Goal: Information Seeking & Learning: Learn about a topic

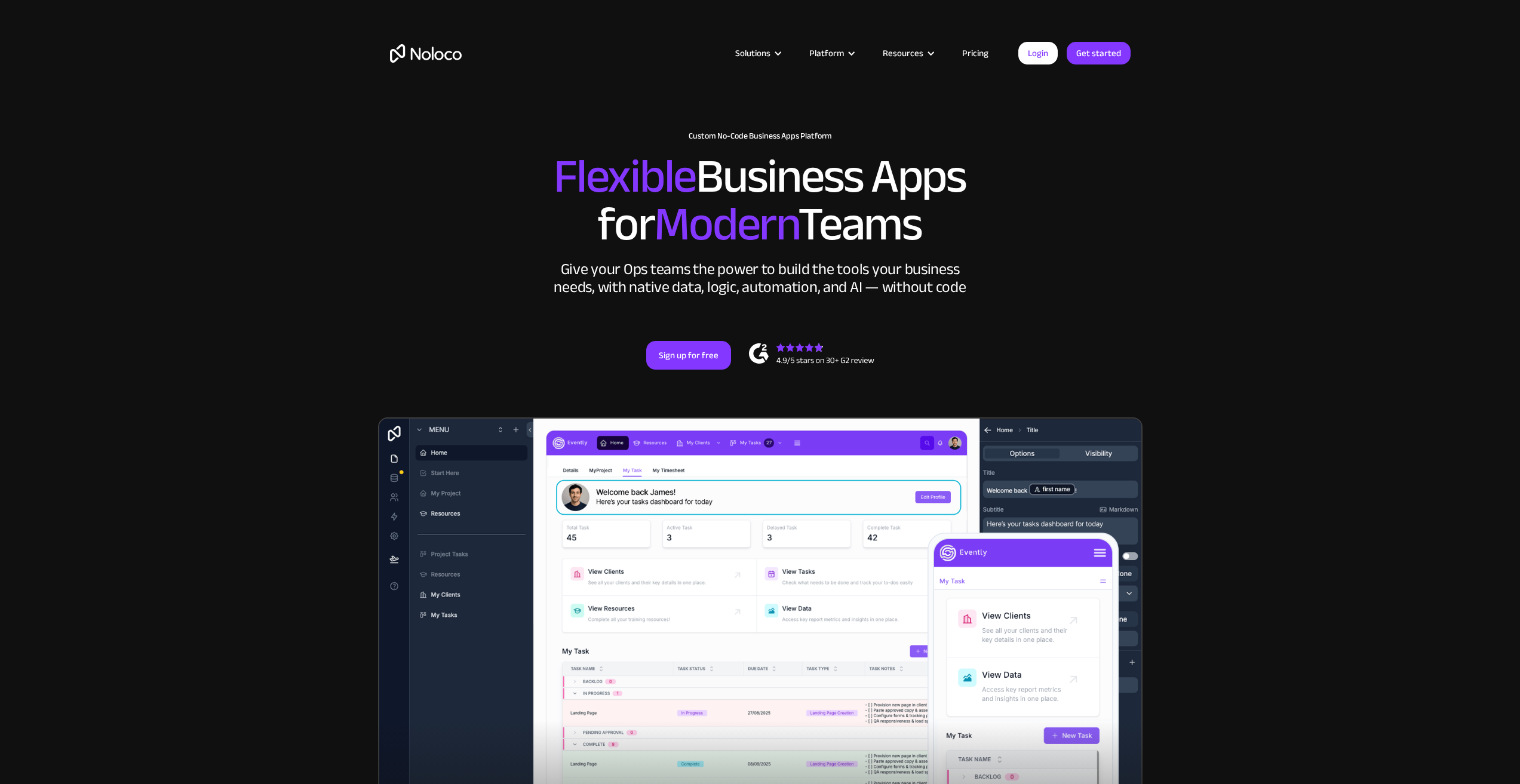
click at [971, 58] on link "Pricing" at bounding box center [975, 53] width 56 height 16
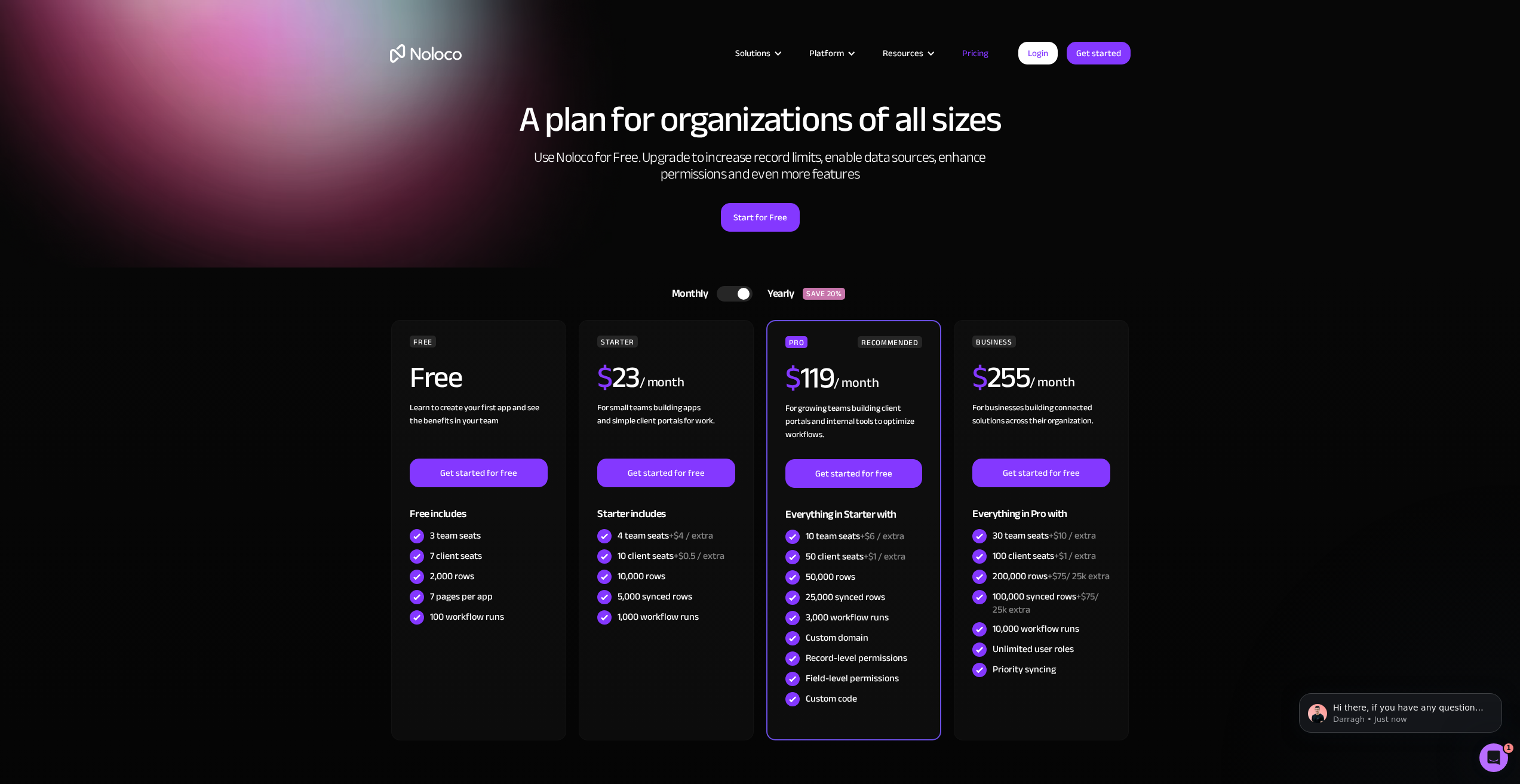
click at [740, 293] on div at bounding box center [743, 293] width 12 height 12
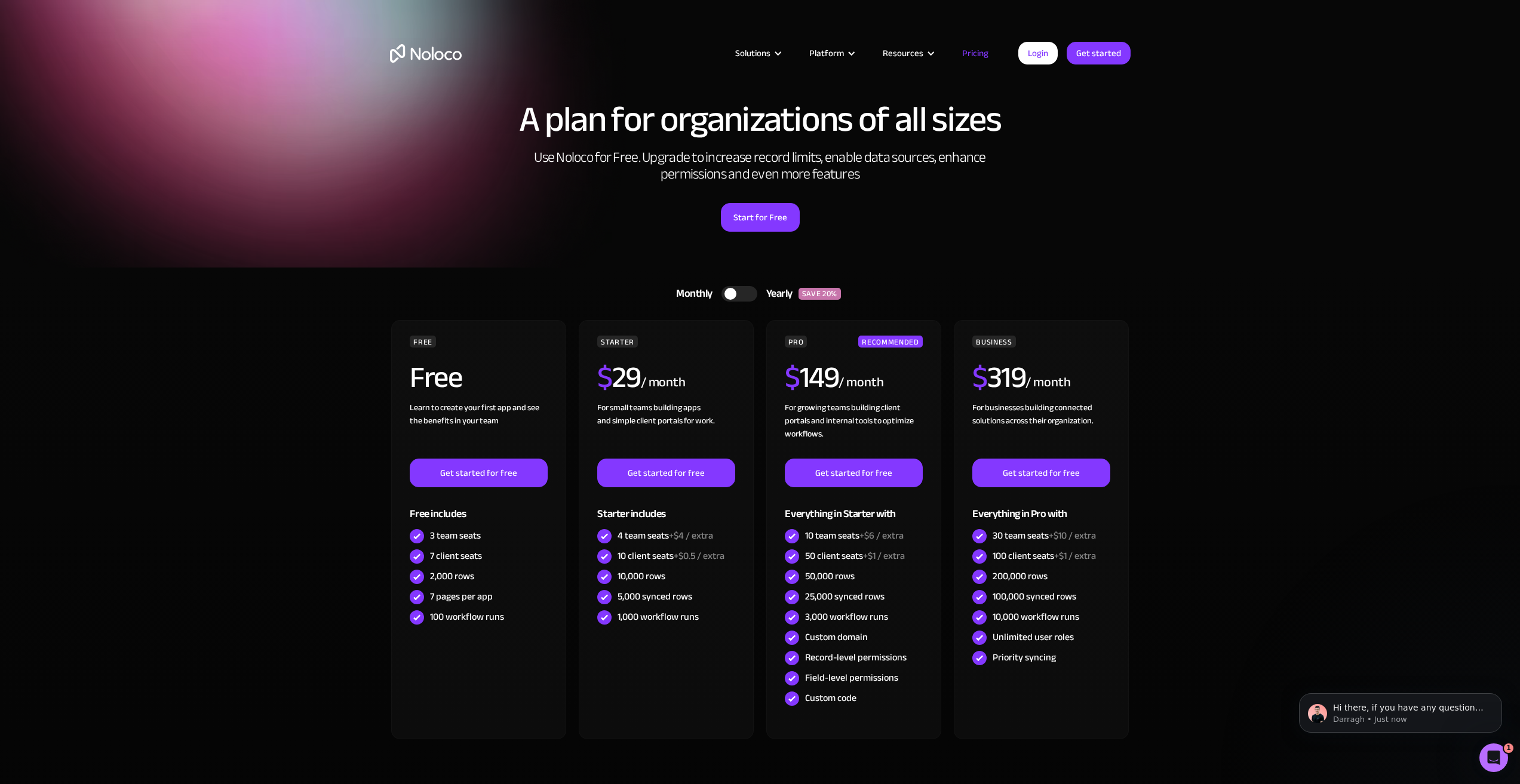
click at [740, 293] on div at bounding box center [739, 294] width 36 height 16
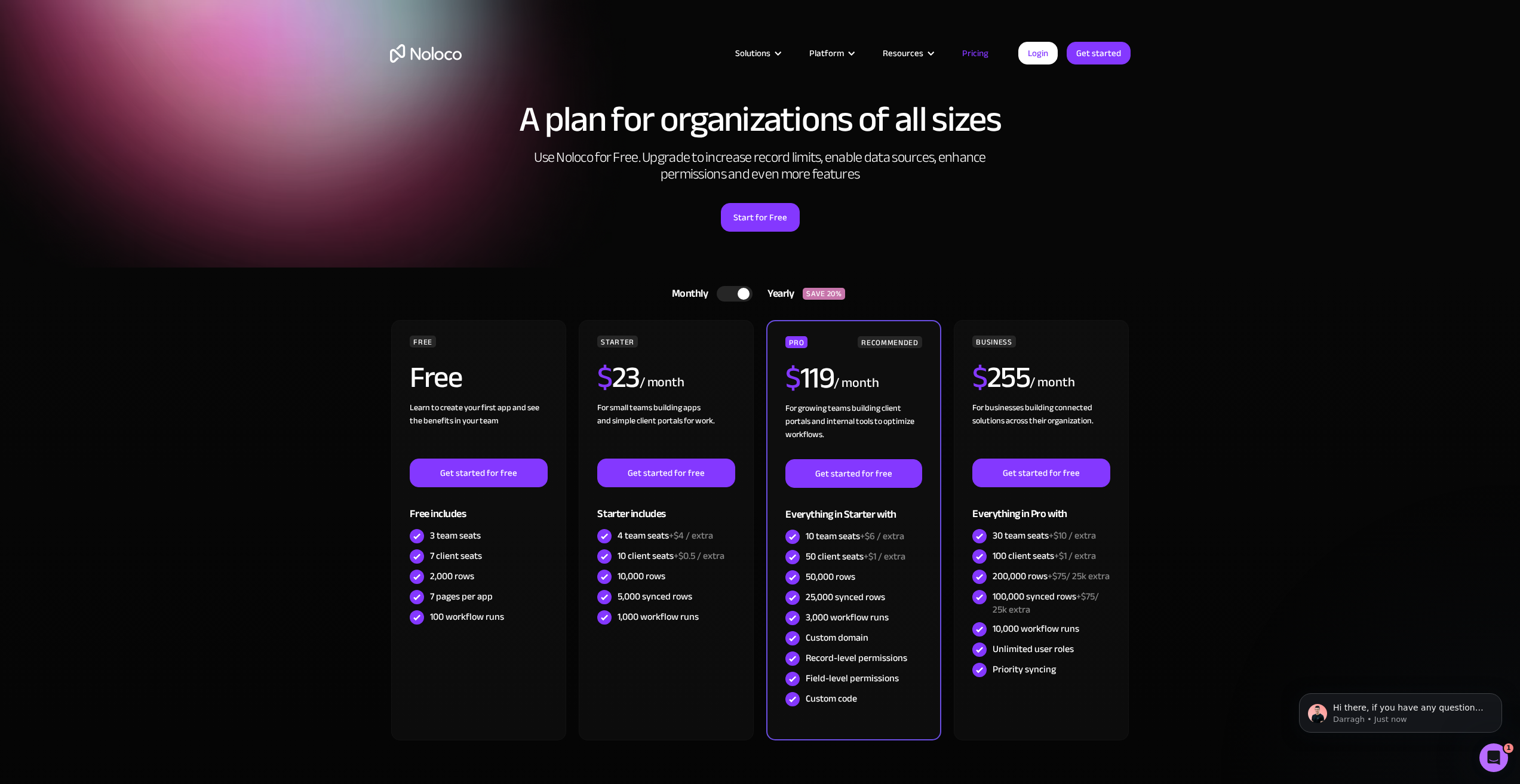
click at [740, 293] on div at bounding box center [743, 293] width 12 height 12
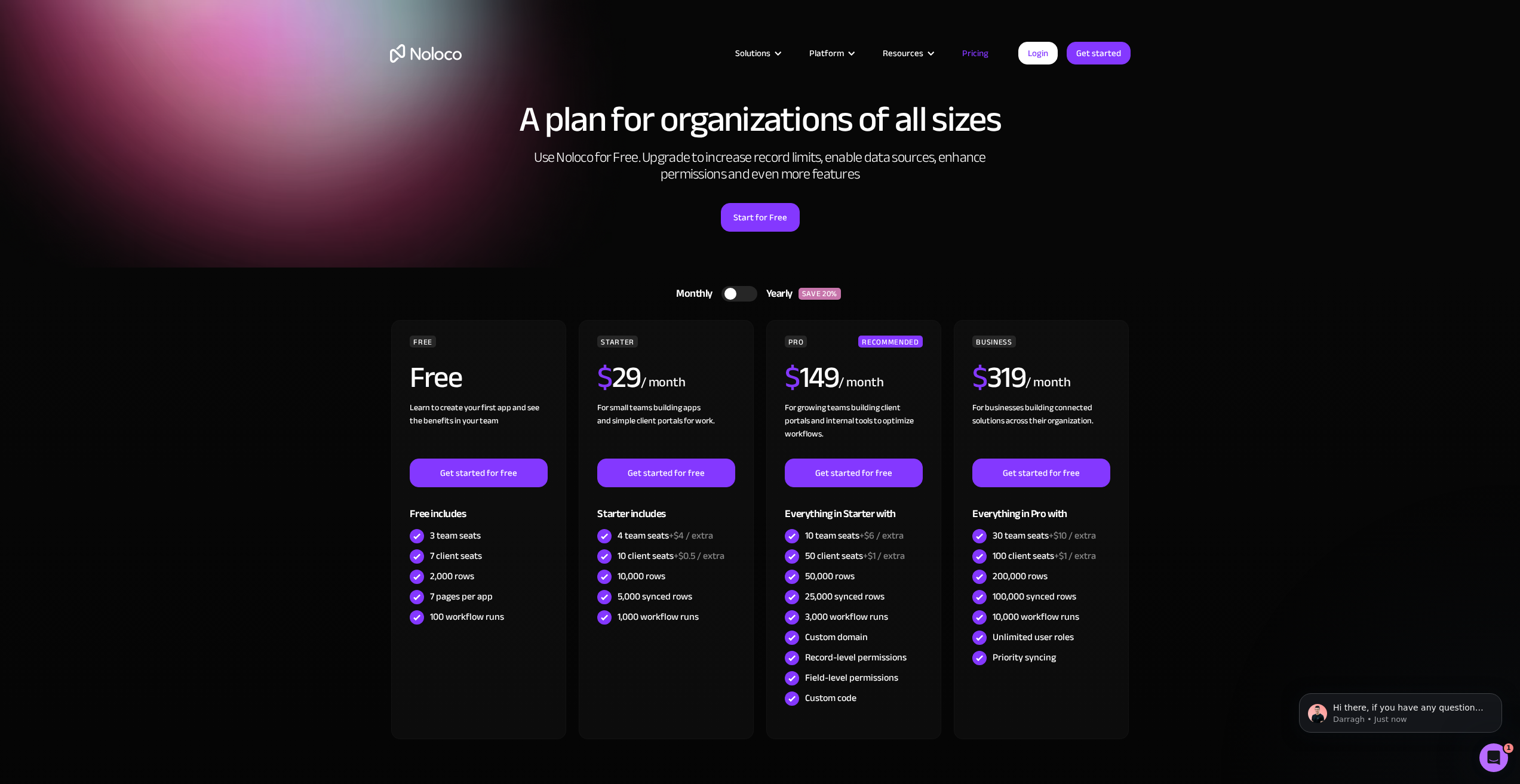
click at [740, 293] on div at bounding box center [739, 294] width 36 height 16
